Goal: Information Seeking & Learning: Learn about a topic

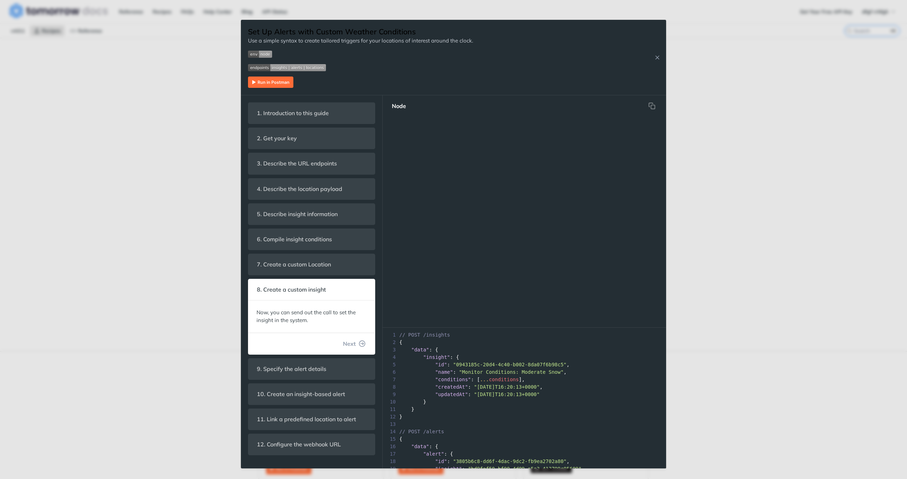
scroll to position [1313, 0]
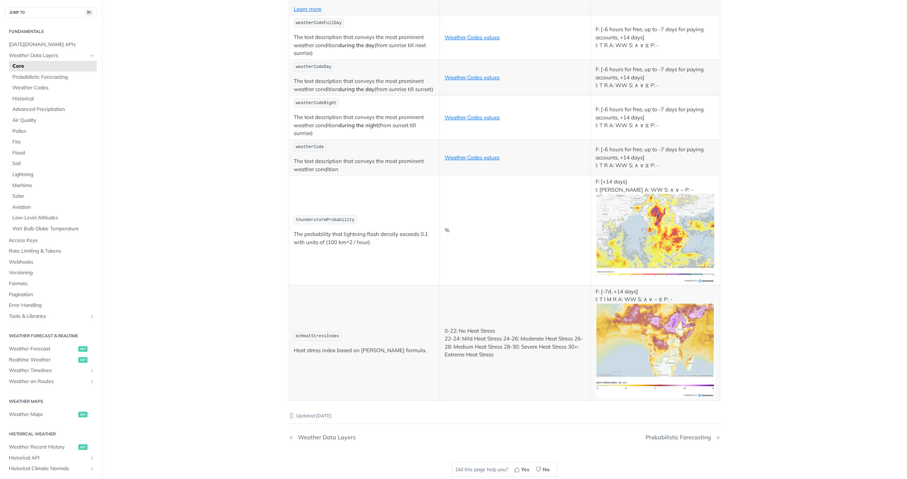
scroll to position [3701, 0]
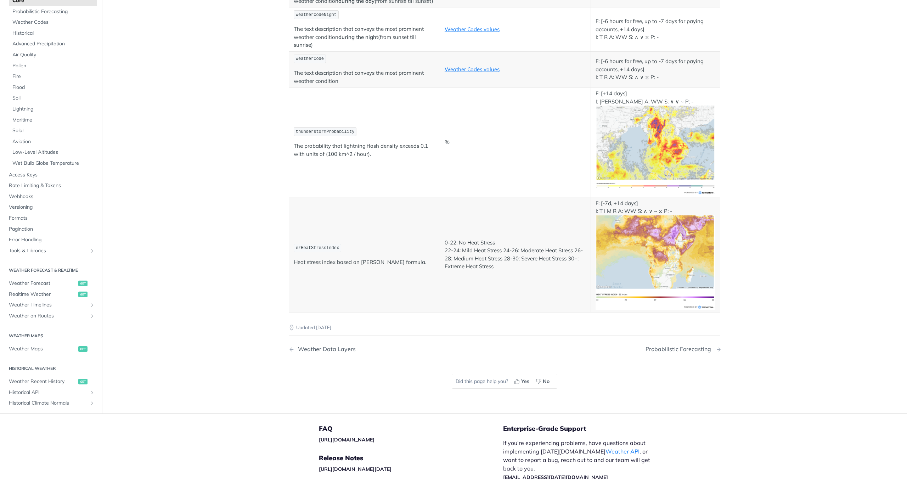
click at [671, 346] on div "Probabilistic Forecasting" at bounding box center [679, 349] width 69 height 7
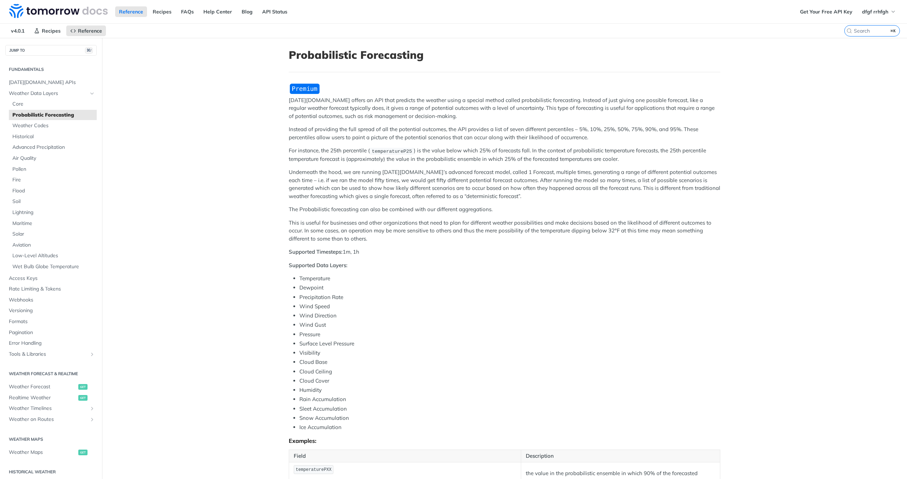
click at [303, 89] on img "Expand image" at bounding box center [305, 89] width 32 height 12
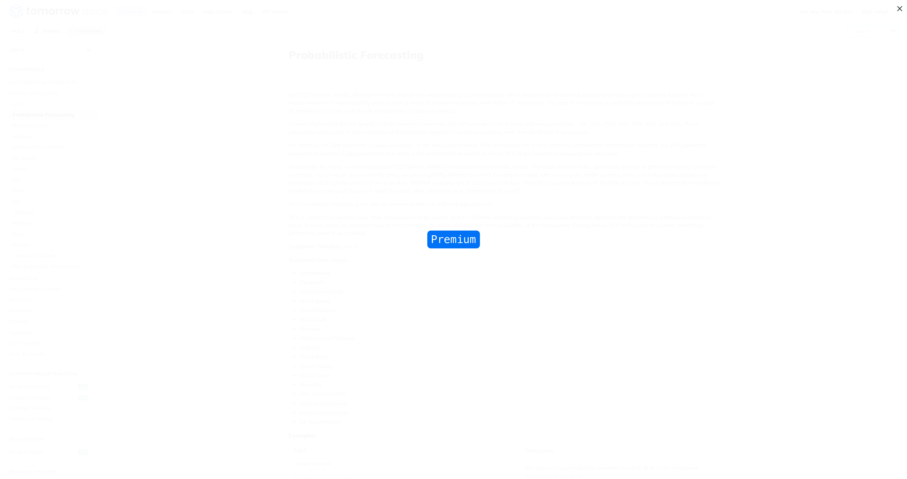
click at [386, 154] on span "Collapse image" at bounding box center [453, 239] width 907 height 479
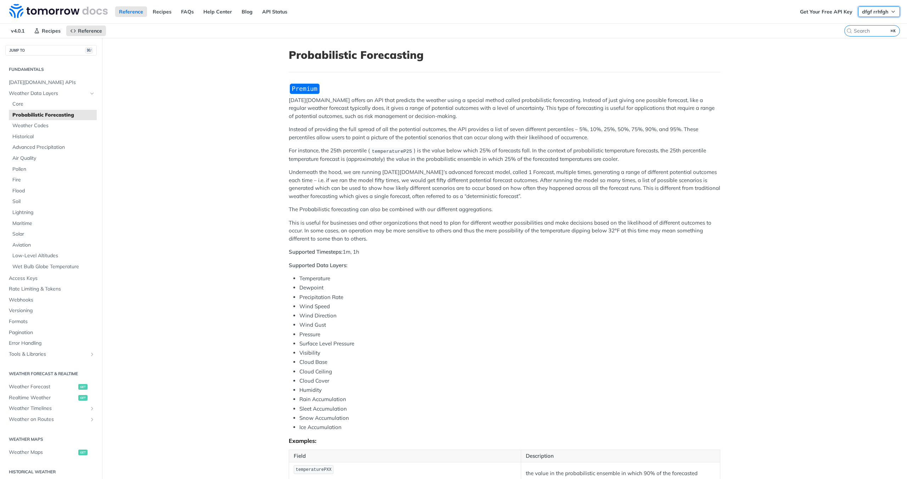
click at [864, 14] on span "dfgf rrhfgh" at bounding box center [875, 12] width 26 height 6
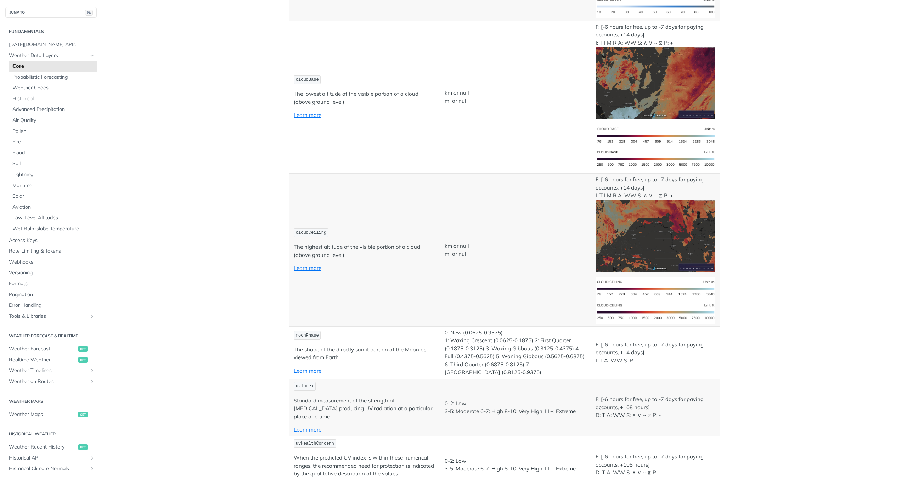
scroll to position [3131, 0]
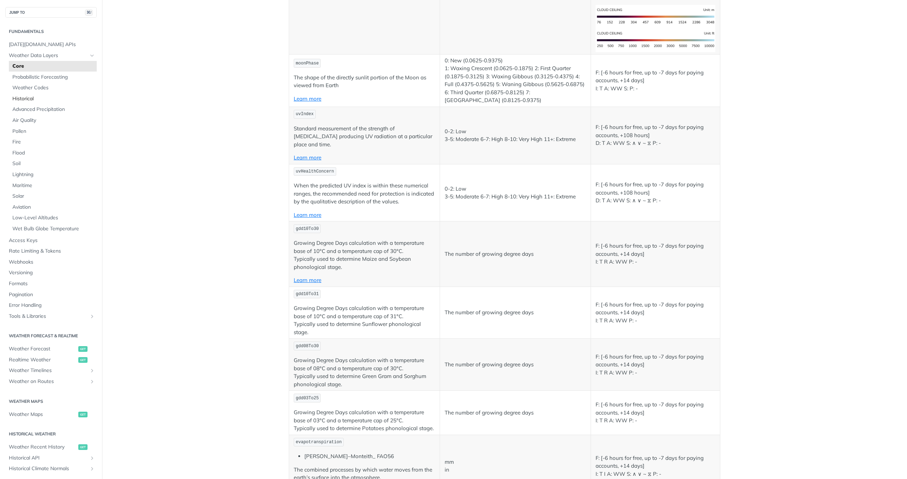
click at [35, 97] on span "Historical" at bounding box center [53, 98] width 83 height 7
